Goal: Task Accomplishment & Management: Manage account settings

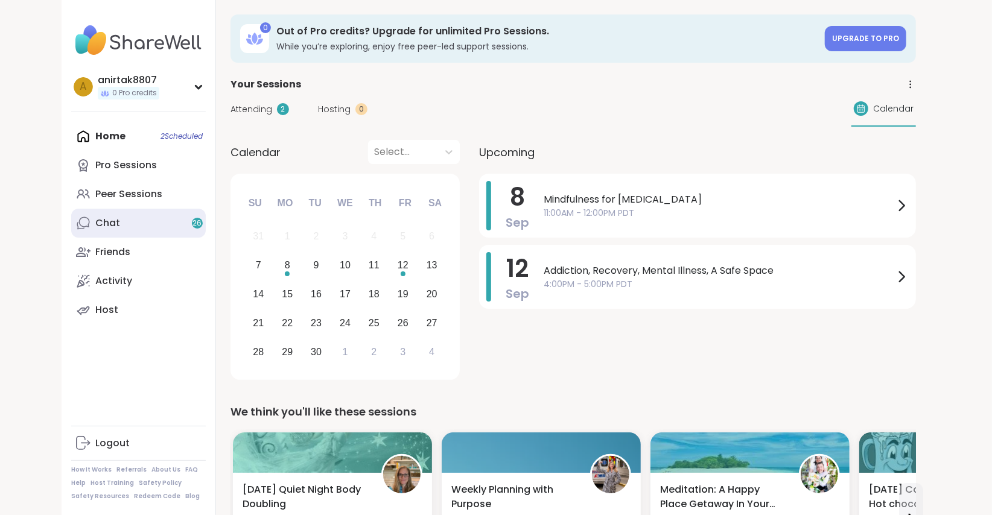
click at [148, 224] on link "Chat 26" at bounding box center [138, 223] width 135 height 29
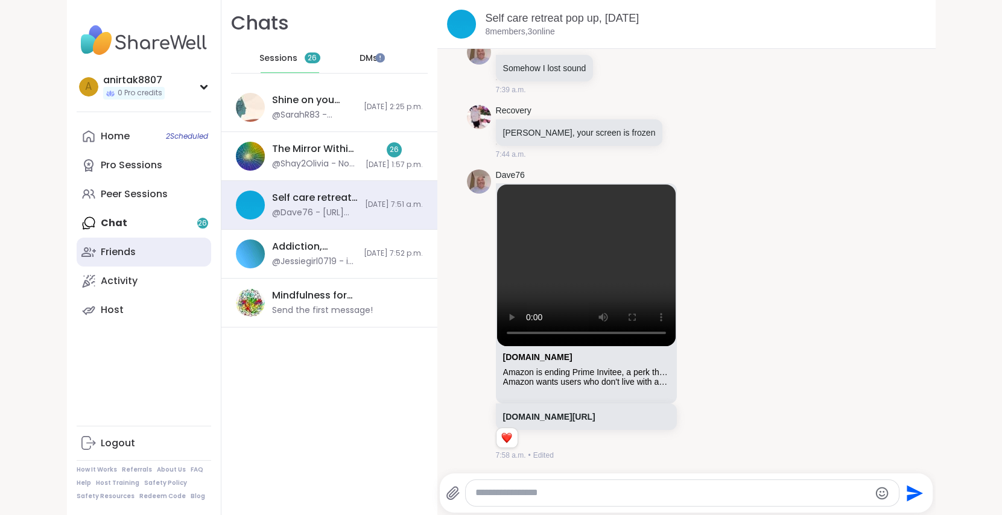
click at [121, 252] on div "Friends" at bounding box center [118, 251] width 35 height 13
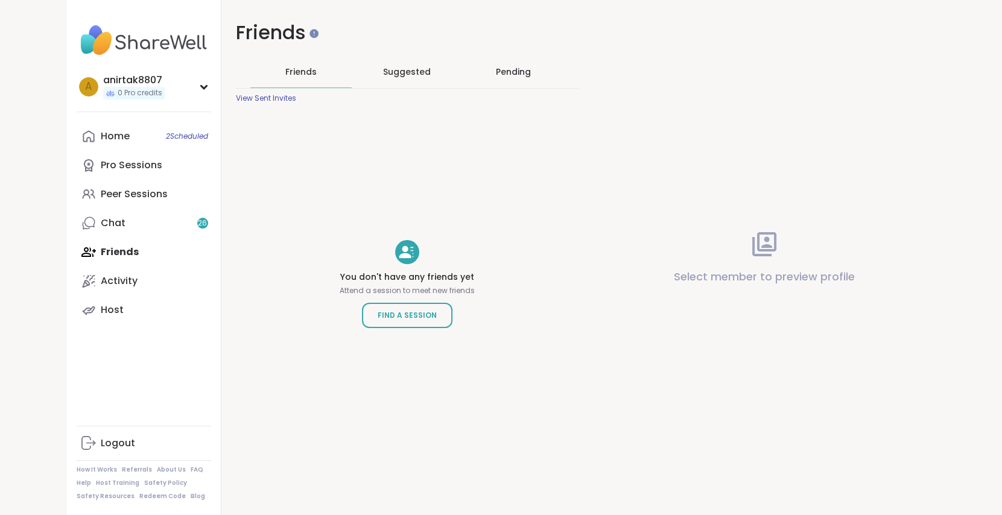
click at [422, 70] on span "Suggested" at bounding box center [407, 72] width 48 height 12
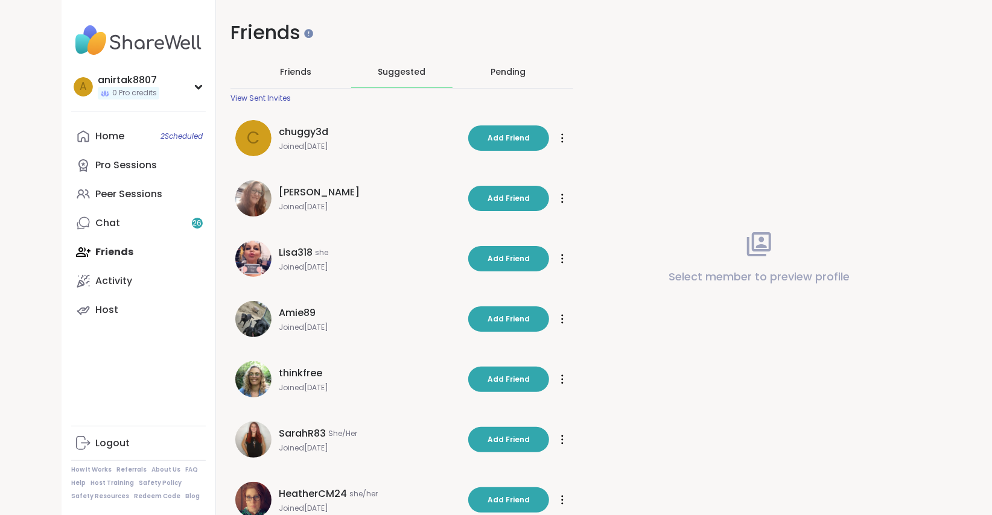
click at [511, 70] on div "Pending" at bounding box center [507, 72] width 35 height 12
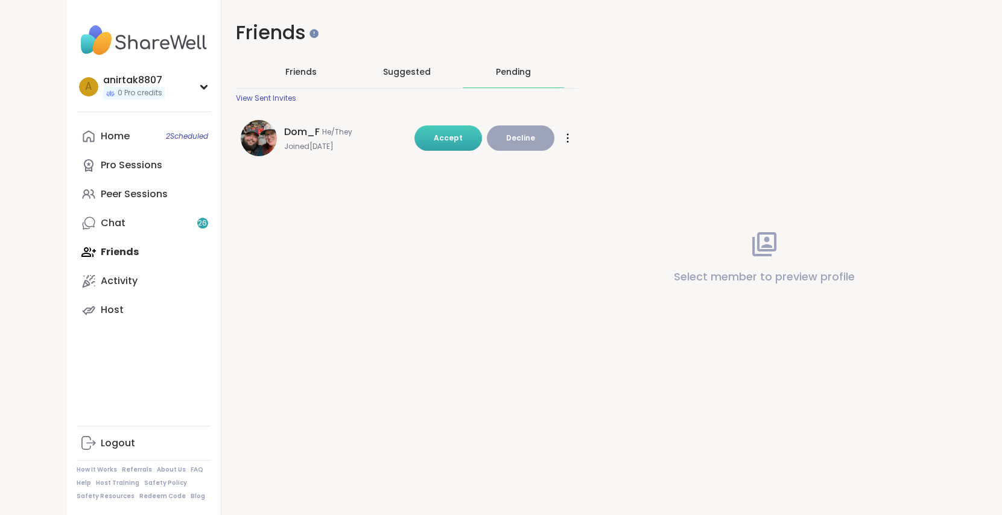
click at [434, 133] on span "Accept" at bounding box center [448, 138] width 29 height 10
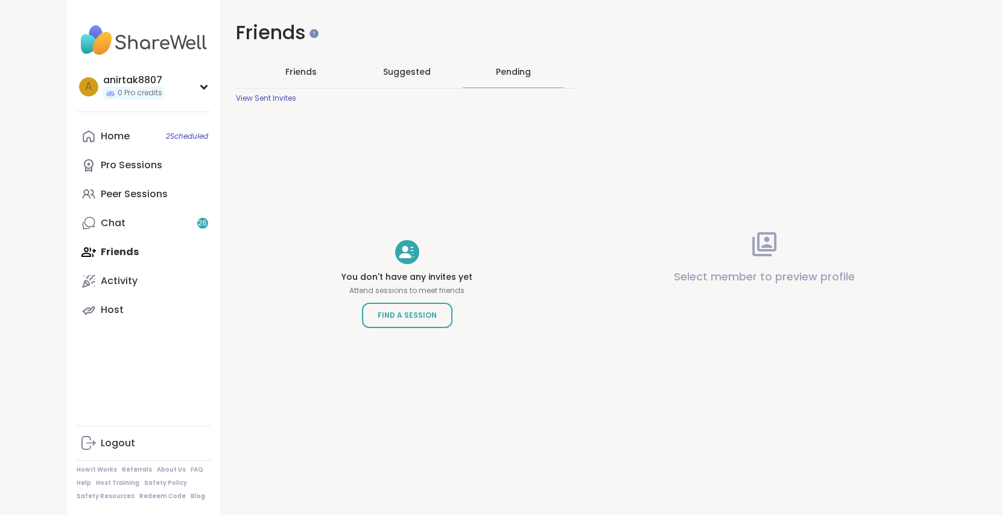
click at [404, 72] on span "Suggested" at bounding box center [407, 72] width 48 height 12
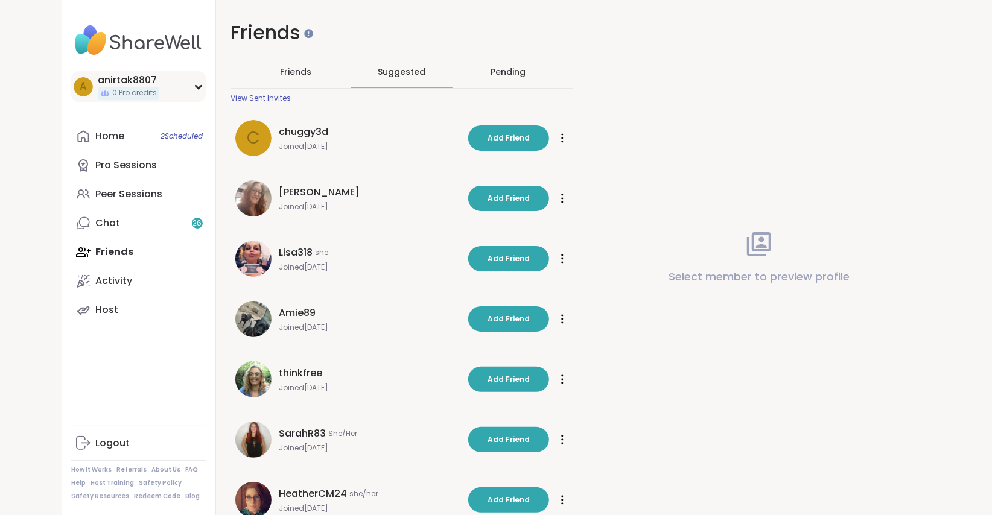
click at [126, 78] on div "anirtak8807" at bounding box center [129, 80] width 62 height 13
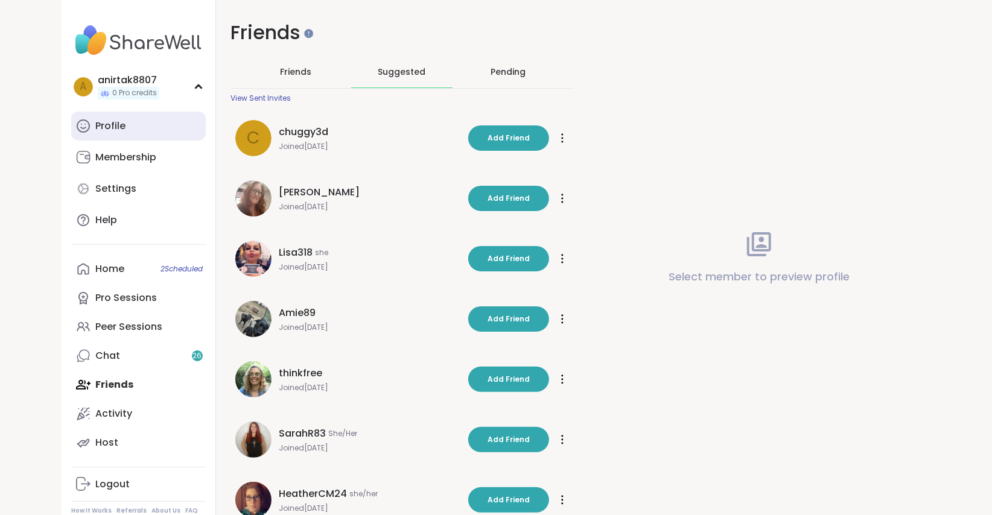
click at [112, 139] on link "Profile" at bounding box center [138, 126] width 135 height 29
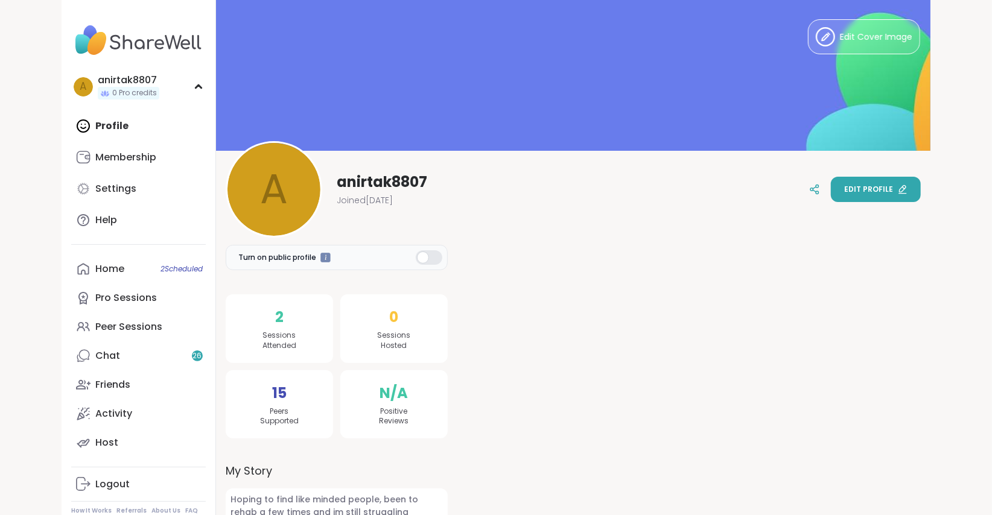
click at [849, 190] on span "Edit profile" at bounding box center [868, 189] width 49 height 11
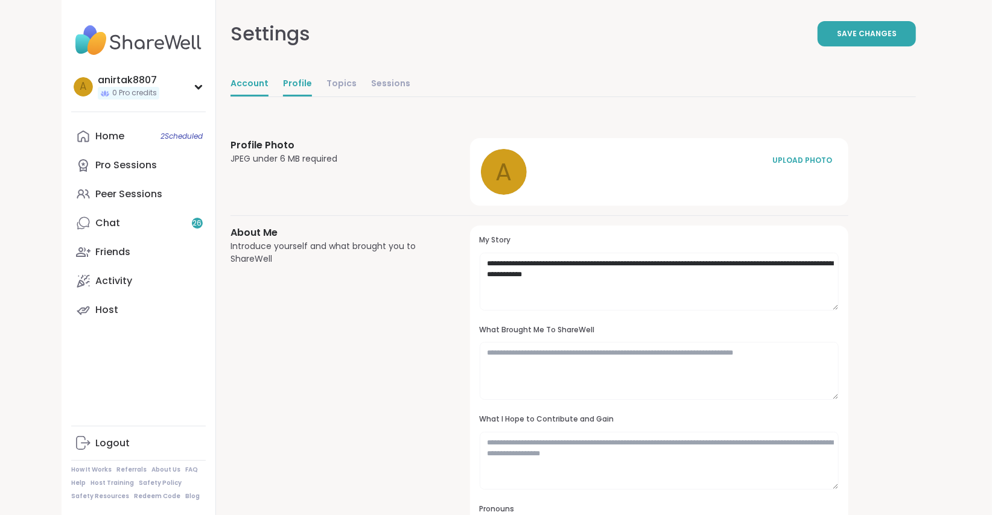
click at [253, 87] on link "Account" at bounding box center [249, 84] width 38 height 24
select select "**"
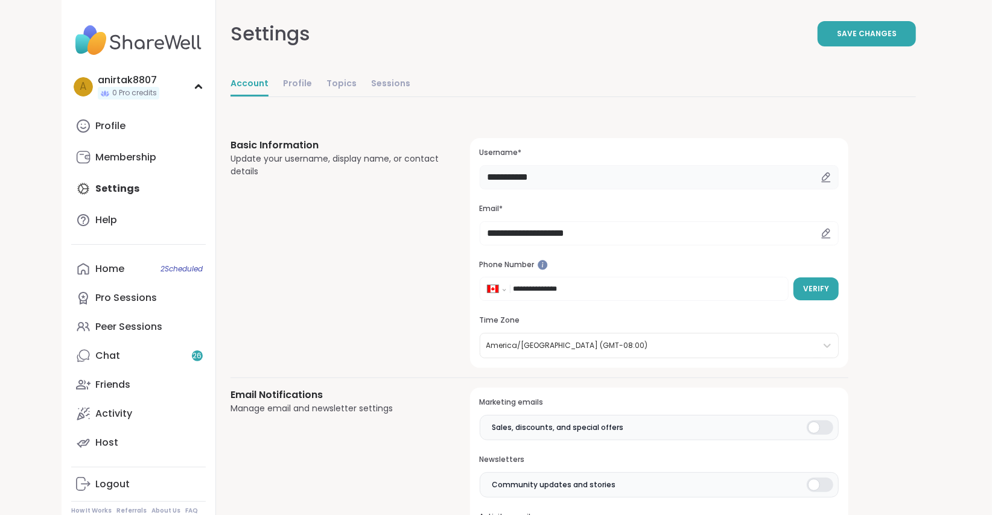
click at [575, 177] on input "**********" at bounding box center [659, 177] width 359 height 24
type input "*"
type input "*******"
click at [857, 35] on span "Save Changes" at bounding box center [867, 33] width 60 height 11
click at [106, 356] on div "Chat 26" at bounding box center [107, 355] width 25 height 13
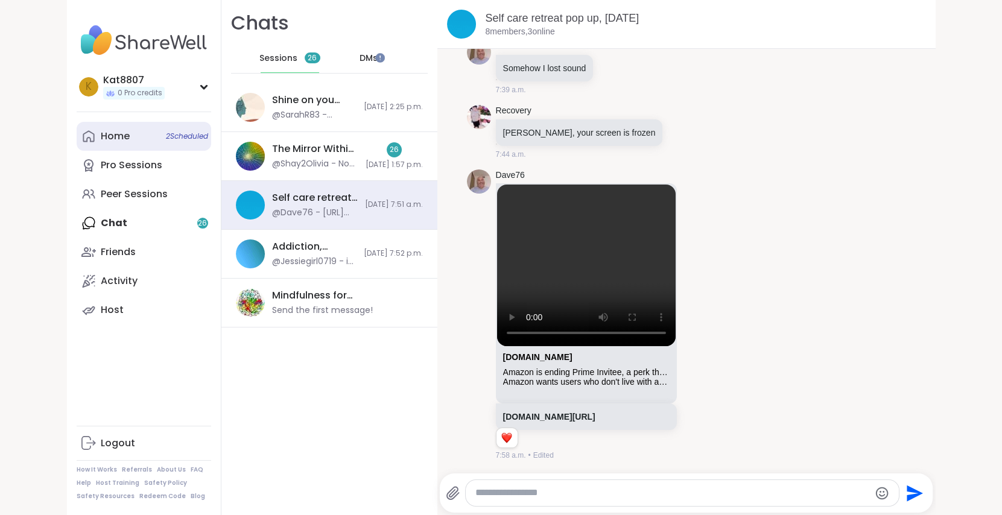
click at [115, 136] on div "Home 2 Scheduled" at bounding box center [115, 136] width 29 height 13
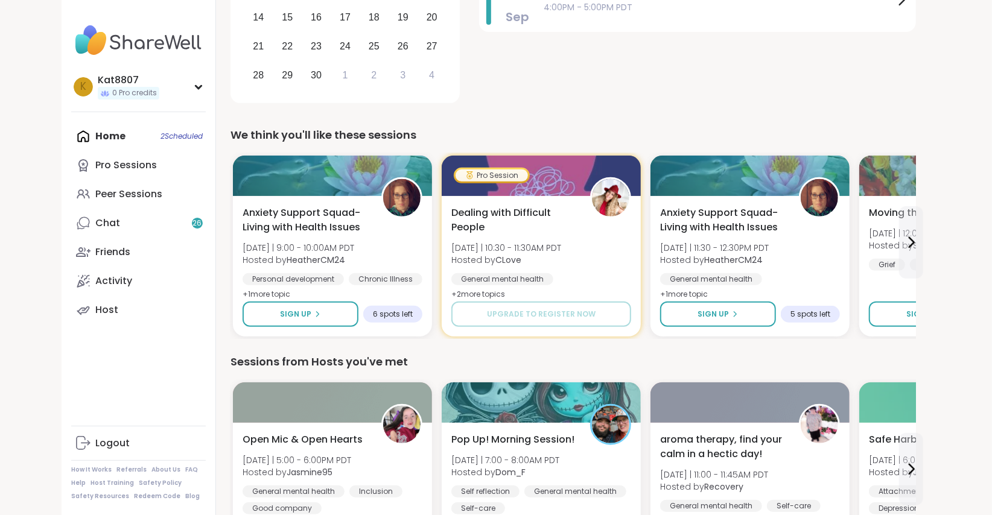
scroll to position [276, 0]
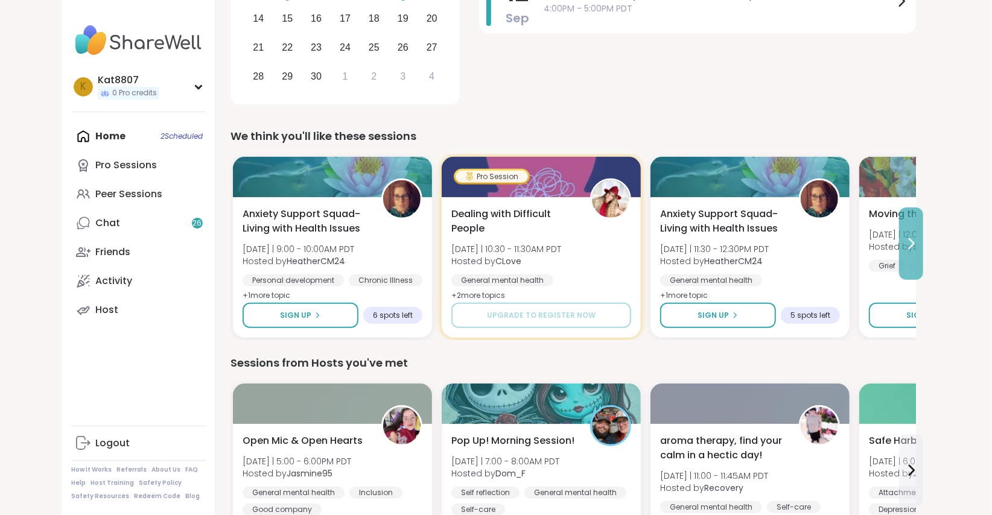
click at [906, 233] on button at bounding box center [911, 243] width 24 height 72
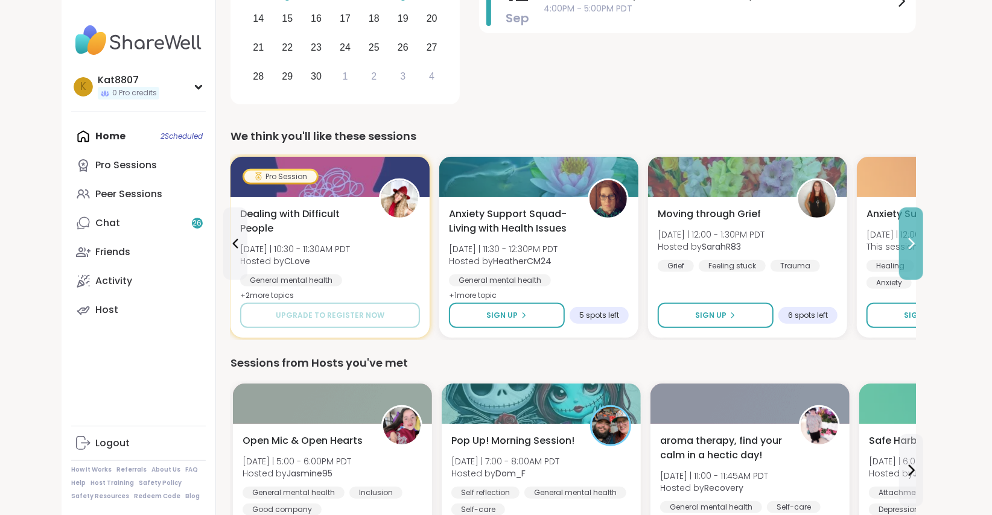
click at [906, 233] on button at bounding box center [911, 243] width 24 height 72
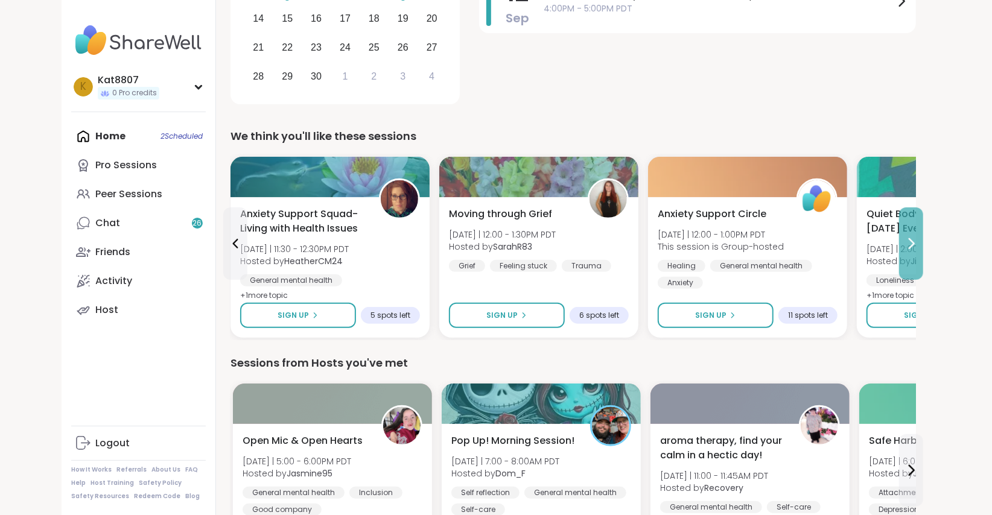
click at [906, 233] on button at bounding box center [911, 243] width 24 height 72
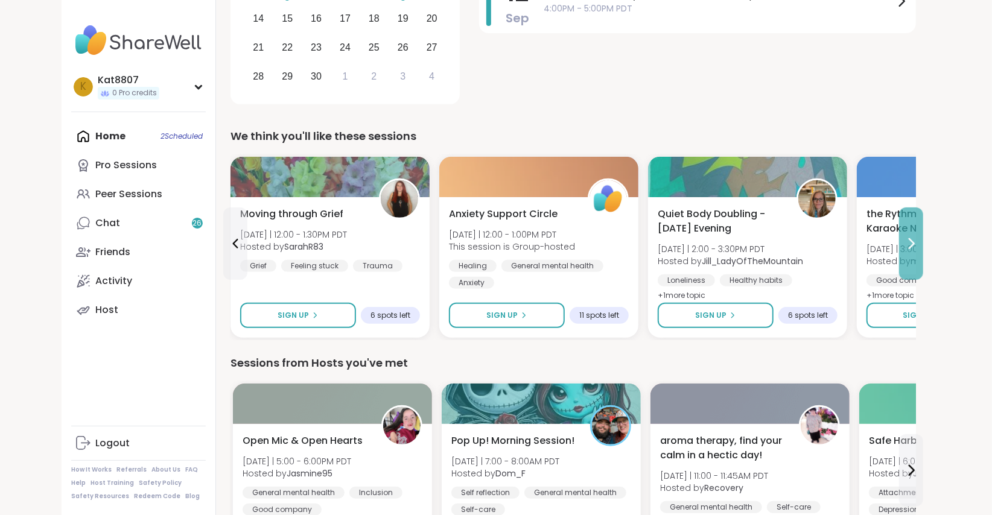
click at [906, 233] on button at bounding box center [911, 243] width 24 height 72
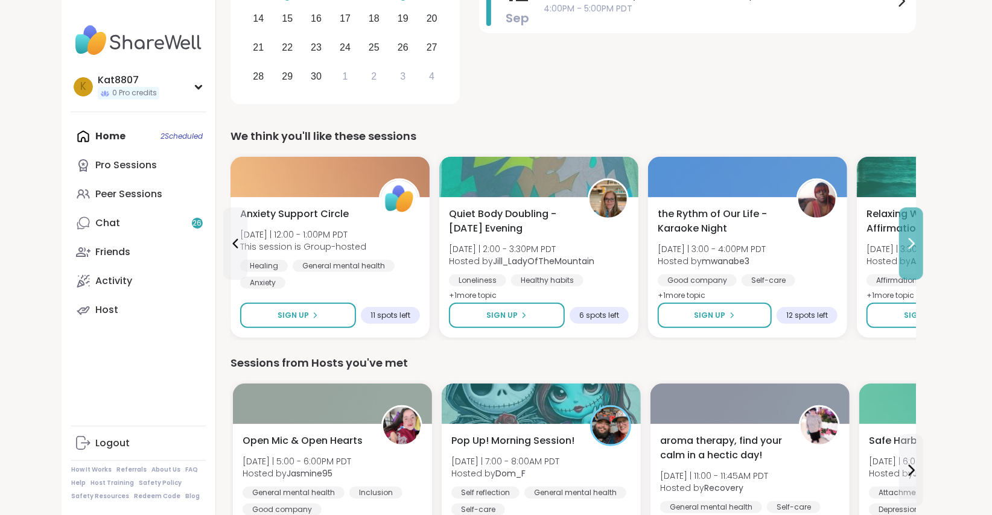
click at [906, 233] on button at bounding box center [911, 243] width 24 height 72
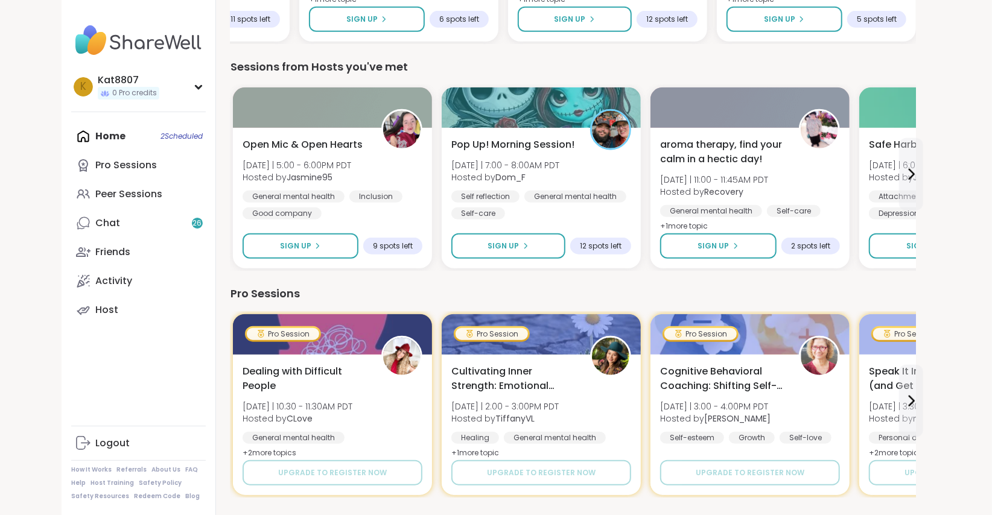
scroll to position [591, 0]
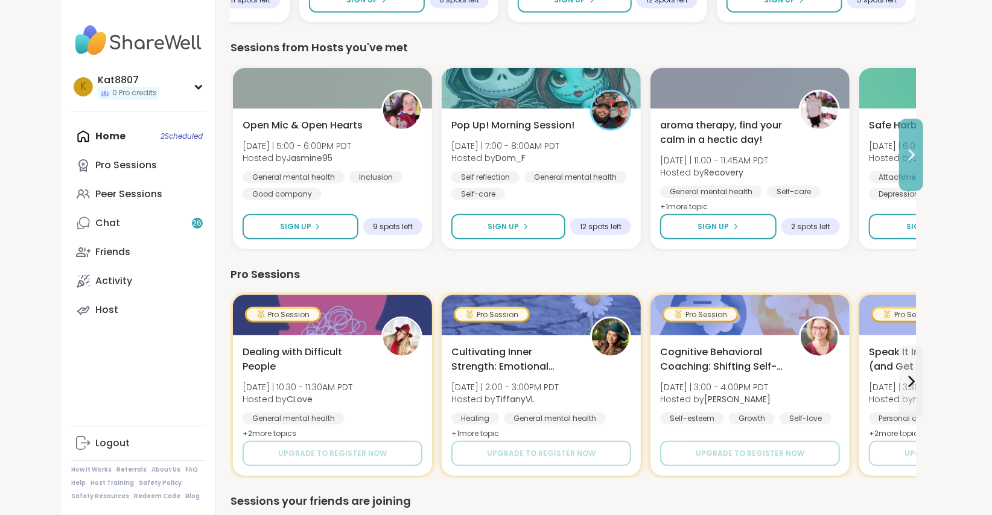
click at [911, 144] on button at bounding box center [911, 155] width 24 height 72
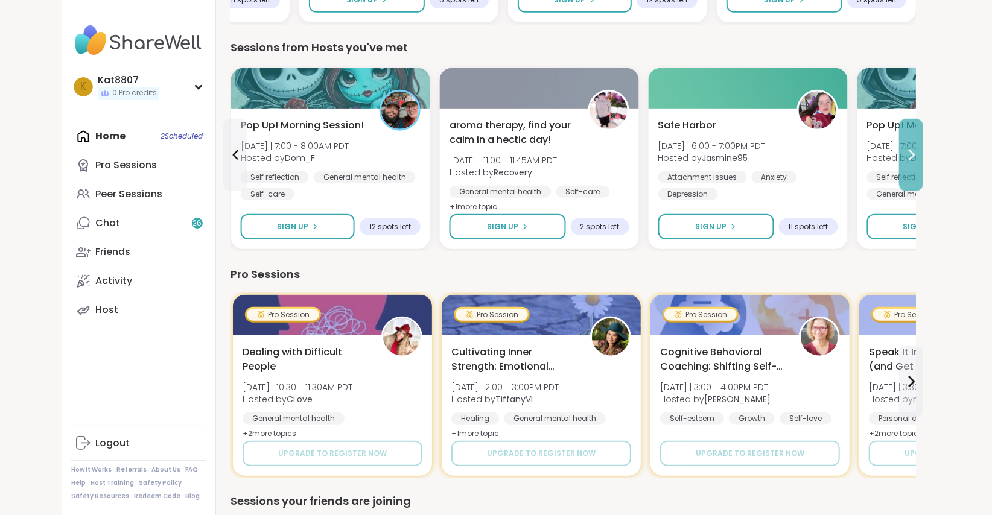
click at [911, 144] on button at bounding box center [911, 155] width 24 height 72
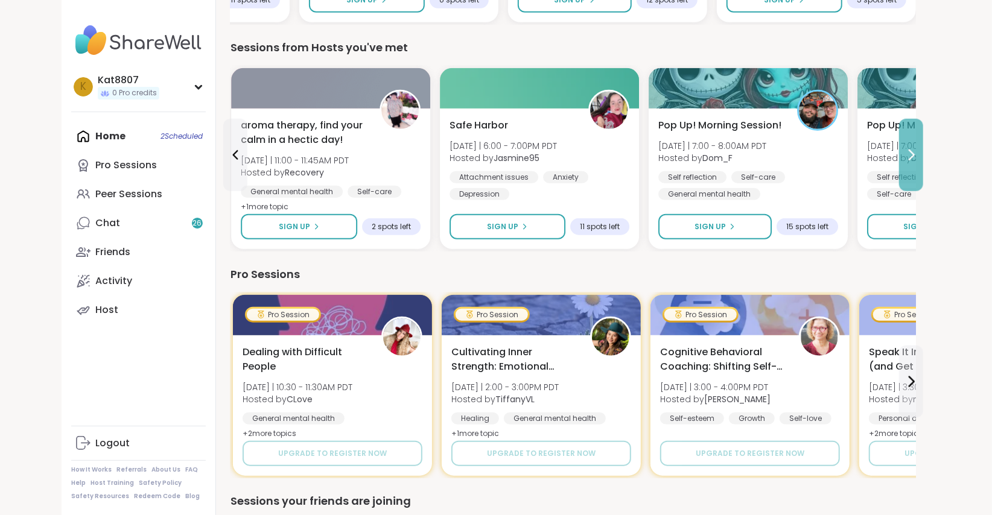
click at [911, 144] on button at bounding box center [911, 155] width 24 height 72
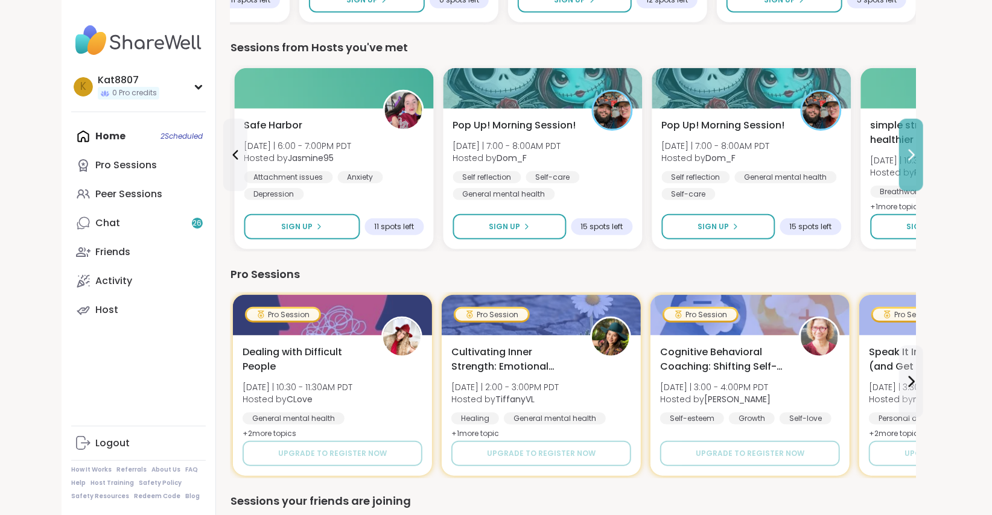
click at [911, 144] on button at bounding box center [911, 155] width 24 height 72
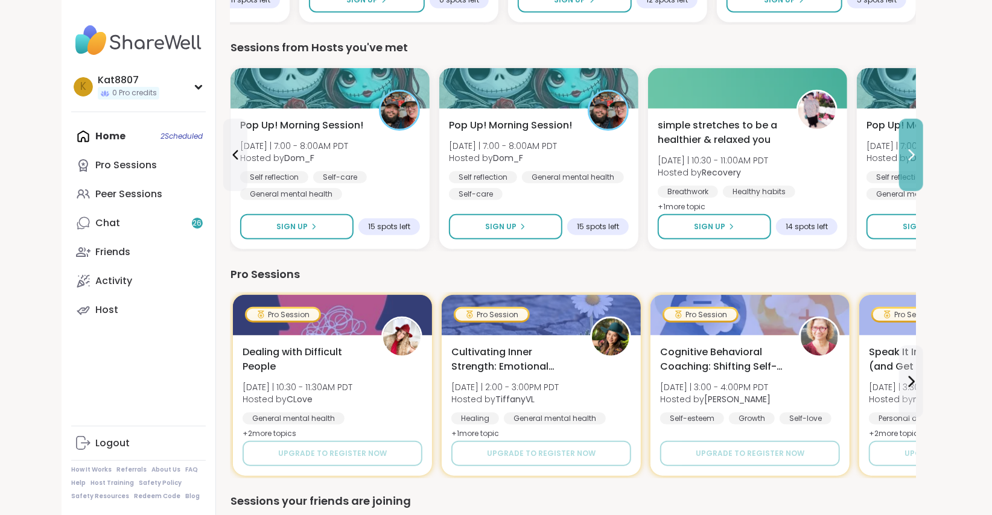
click at [916, 148] on icon at bounding box center [911, 155] width 14 height 14
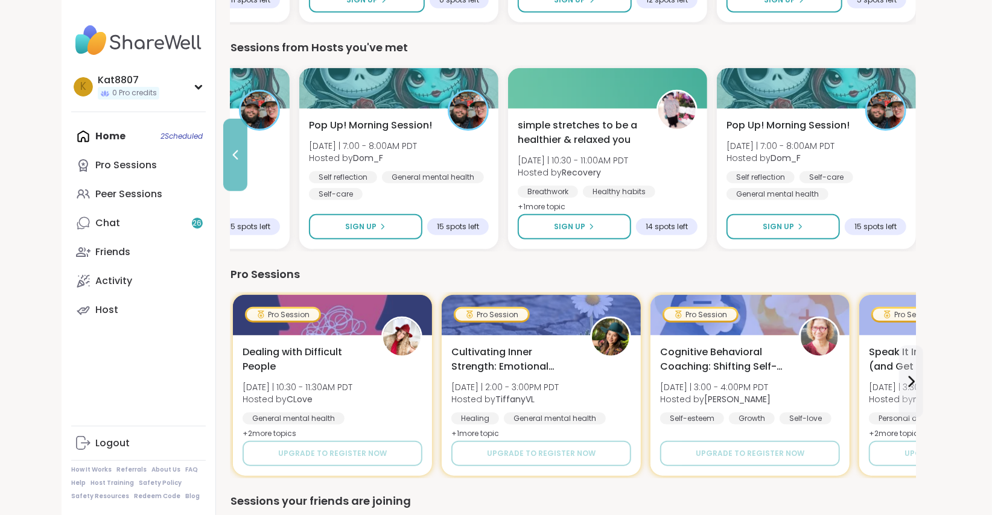
click at [235, 151] on icon at bounding box center [235, 155] width 5 height 10
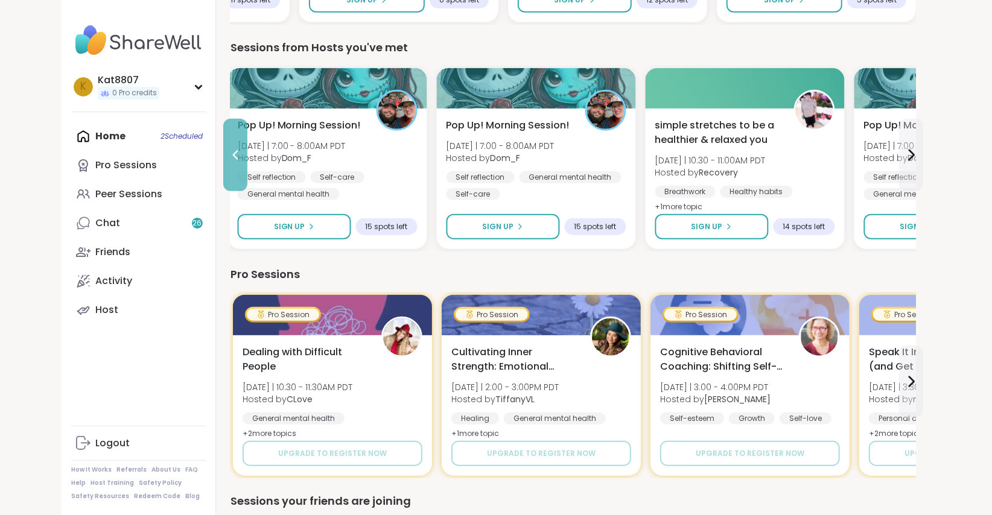
click at [235, 151] on icon at bounding box center [235, 155] width 5 height 10
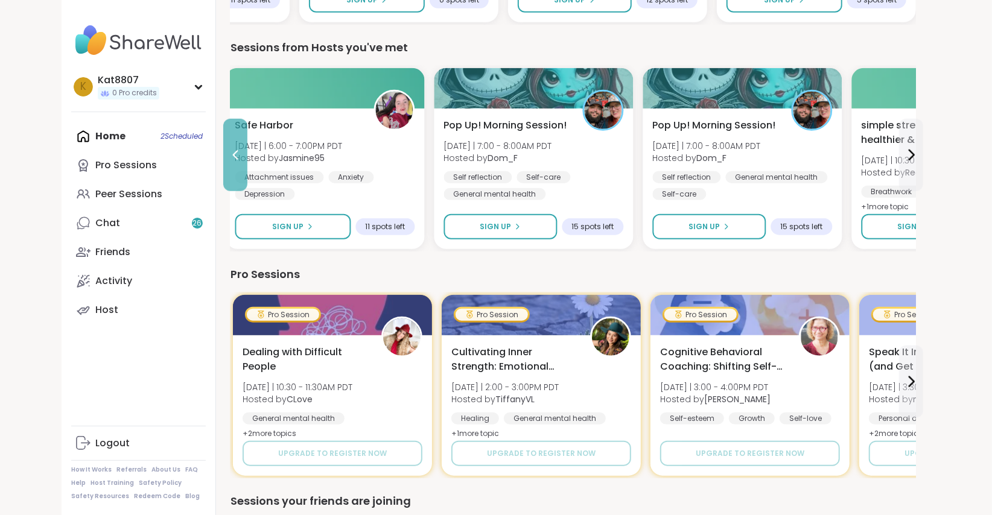
click at [235, 151] on icon at bounding box center [235, 155] width 5 height 10
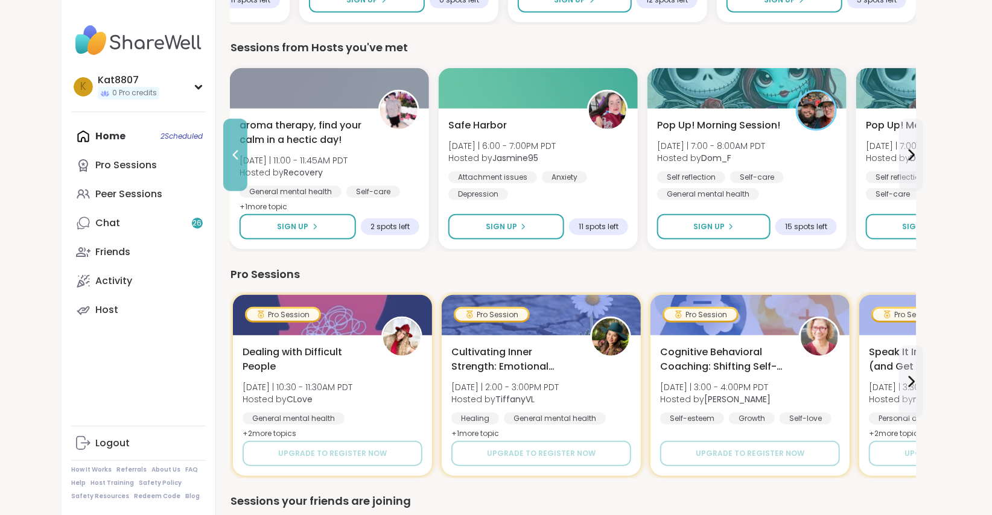
click at [235, 151] on icon at bounding box center [235, 155] width 5 height 10
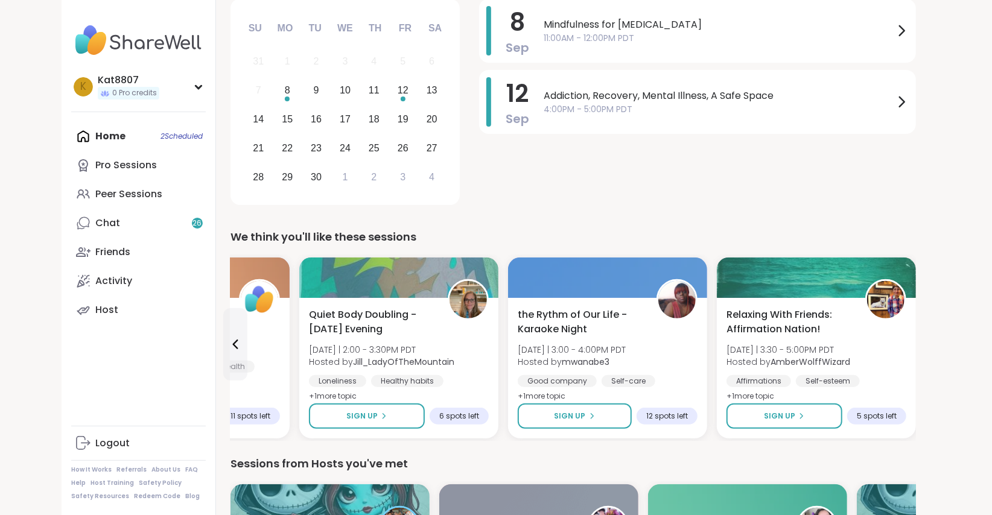
scroll to position [0, 0]
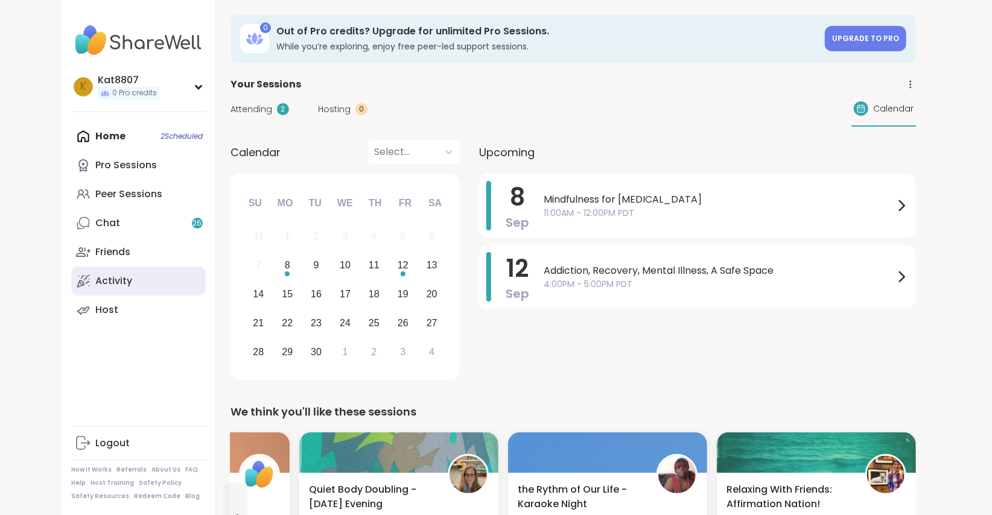
click at [127, 288] on link "Activity" at bounding box center [138, 281] width 135 height 29
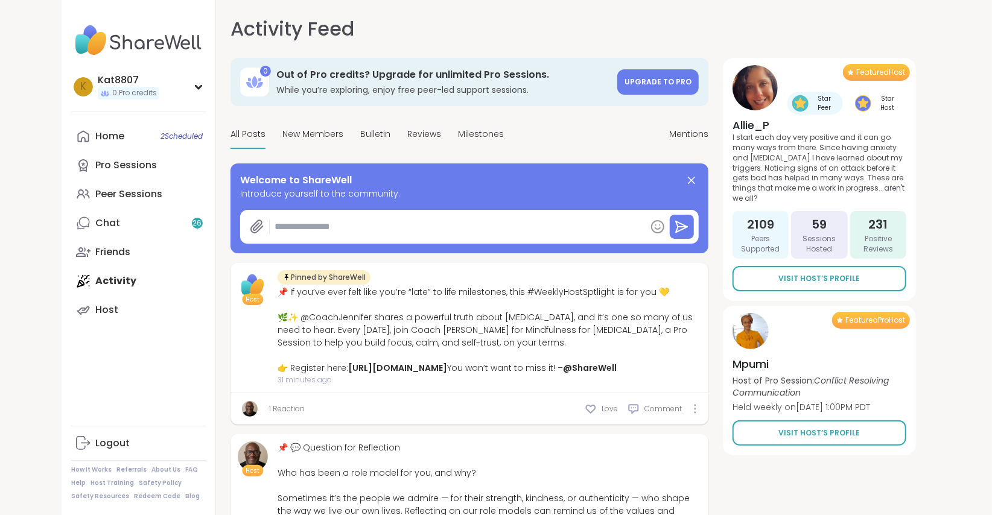
type textarea "*"
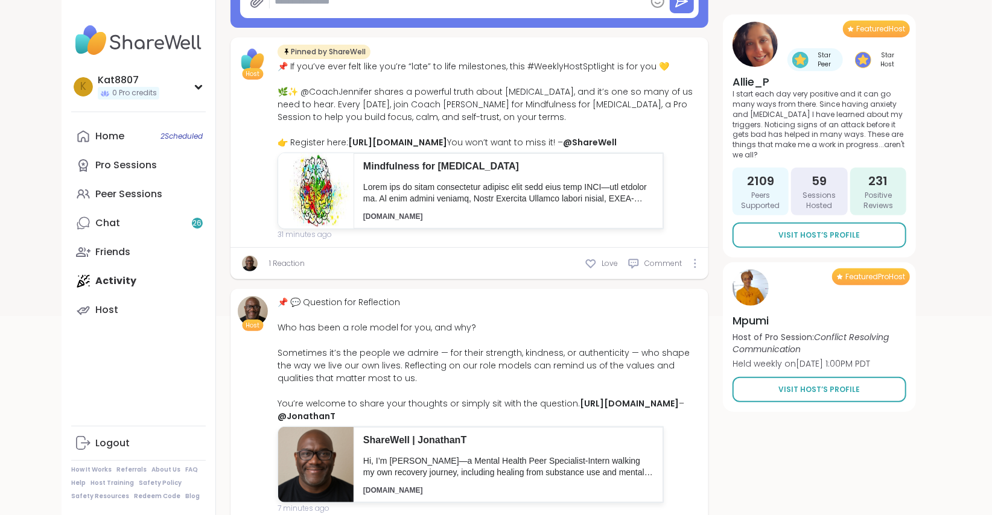
scroll to position [227, 0]
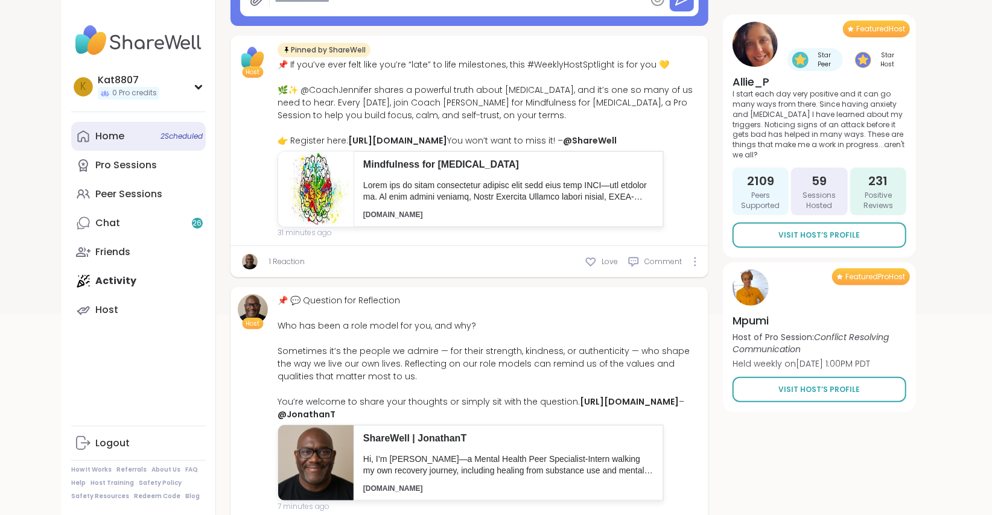
click at [114, 142] on div "Home 2 Scheduled" at bounding box center [109, 136] width 29 height 13
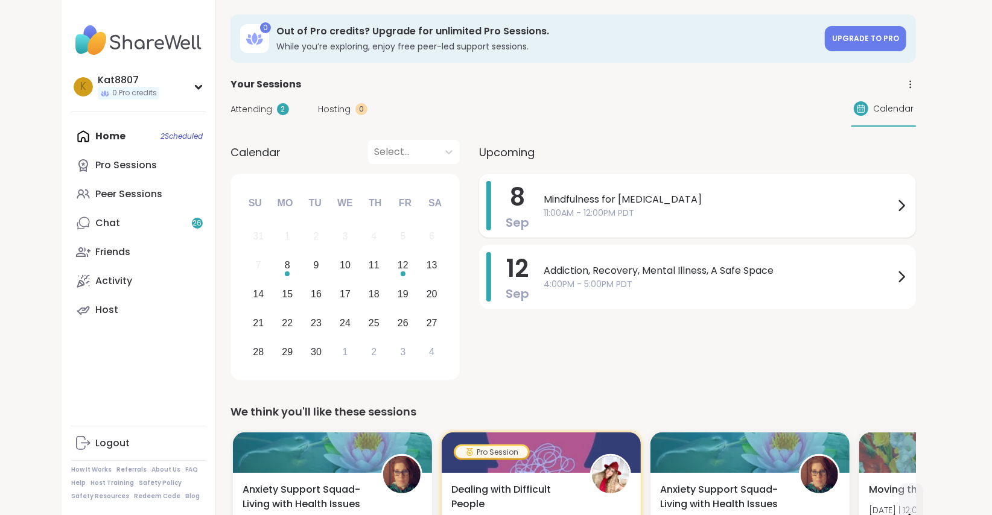
click at [648, 213] on span "11:00AM - 12:00PM PDT" at bounding box center [718, 213] width 350 height 13
